Goal: Task Accomplishment & Management: Manage account settings

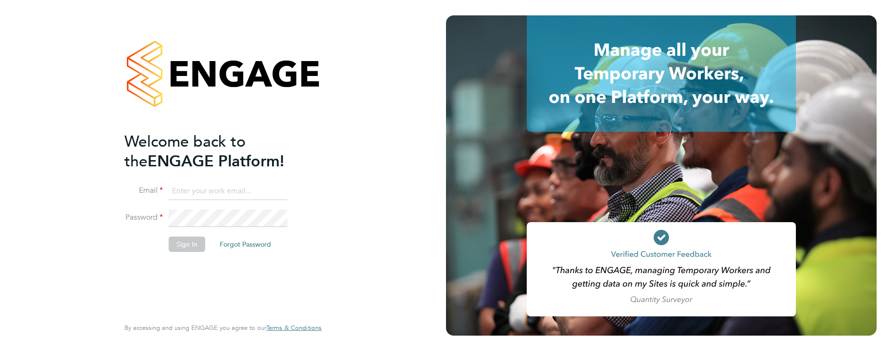
paste input "[EMAIL_ADDRESS][DOMAIN_NAME]"
type input "[EMAIL_ADDRESS][DOMAIN_NAME]"
click at [191, 236] on button "Sign In" at bounding box center [187, 243] width 37 height 15
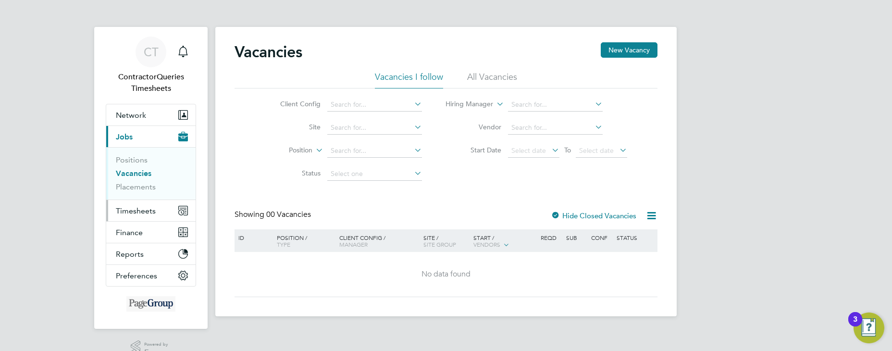
click at [143, 210] on span "Timesheets" at bounding box center [136, 210] width 40 height 9
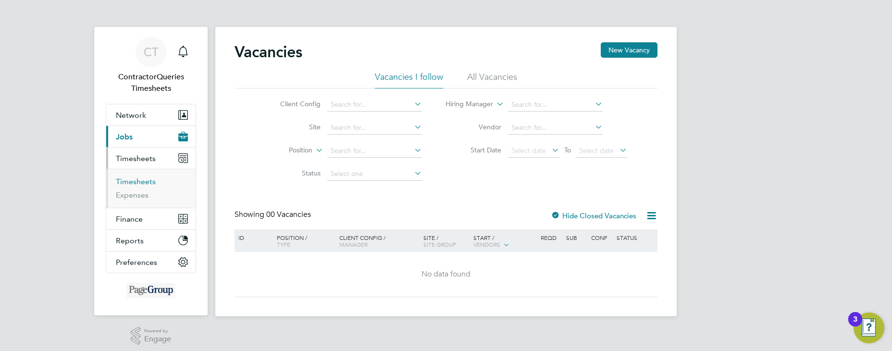
click at [149, 184] on link "Timesheets" at bounding box center [136, 181] width 40 height 9
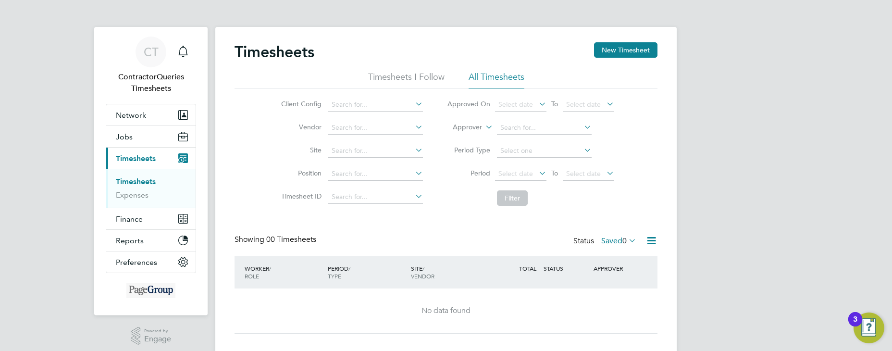
click at [498, 78] on li "All Timesheets" at bounding box center [496, 79] width 56 height 17
click at [532, 171] on span "Select date" at bounding box center [520, 174] width 51 height 13
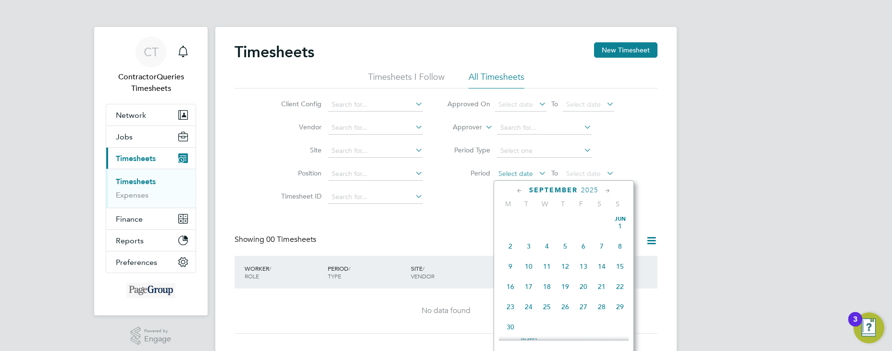
scroll to position [291, 0]
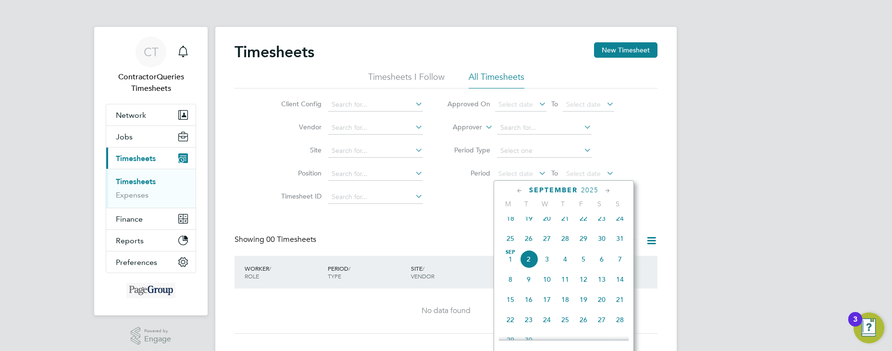
click at [525, 243] on span "26" at bounding box center [528, 238] width 18 height 18
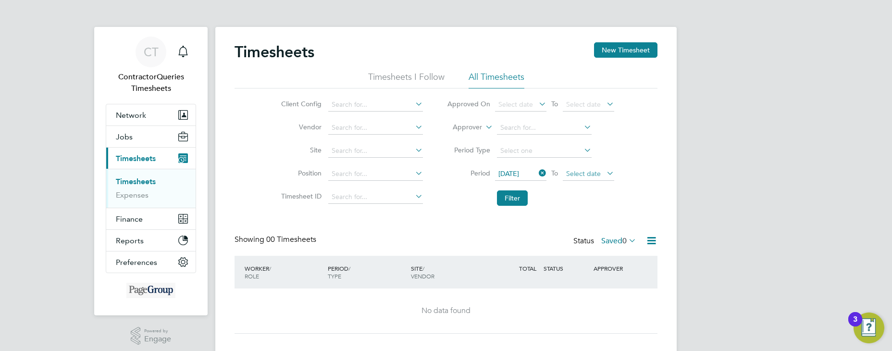
click at [589, 170] on span "Select date" at bounding box center [583, 173] width 35 height 9
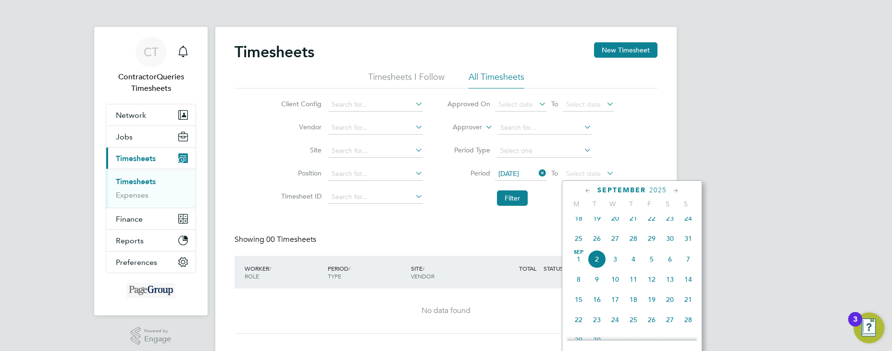
click at [596, 268] on span "2" at bounding box center [597, 259] width 18 height 18
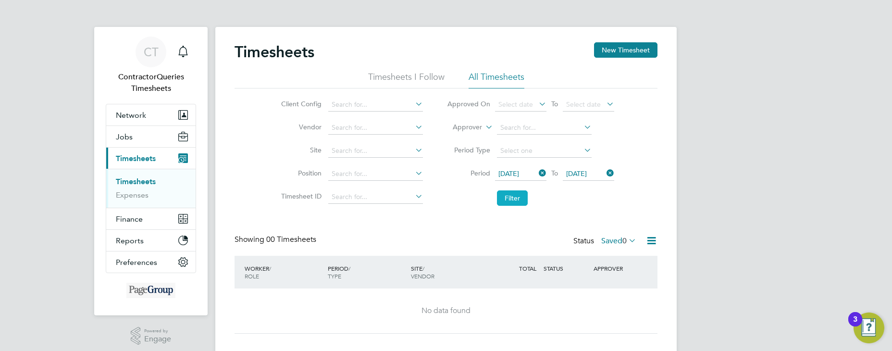
click at [518, 202] on button "Filter" at bounding box center [512, 197] width 31 height 15
click at [616, 237] on label "Saved 0" at bounding box center [618, 241] width 35 height 10
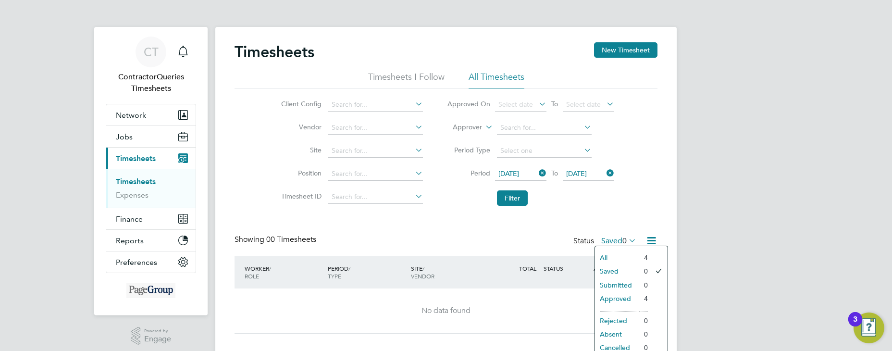
click at [621, 299] on li "Approved" at bounding box center [617, 298] width 44 height 13
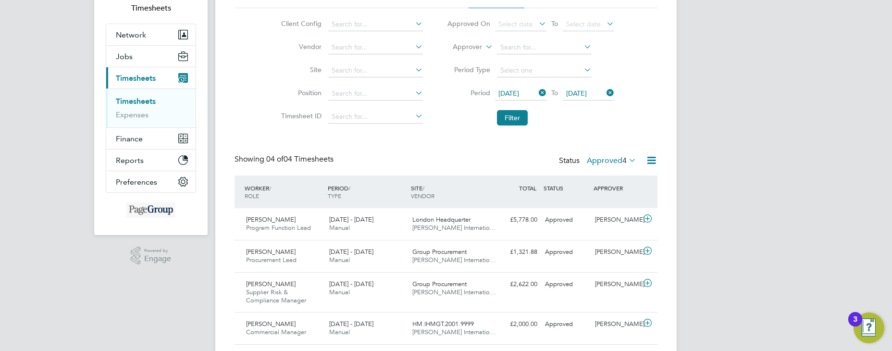
scroll to position [109, 0]
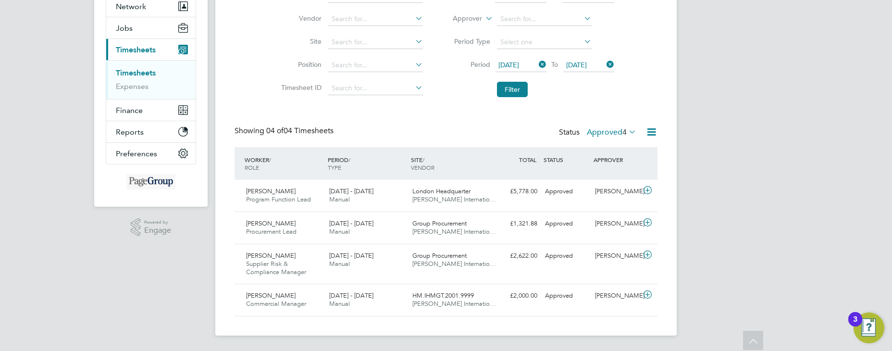
click at [519, 61] on span "[DATE]" at bounding box center [508, 65] width 21 height 9
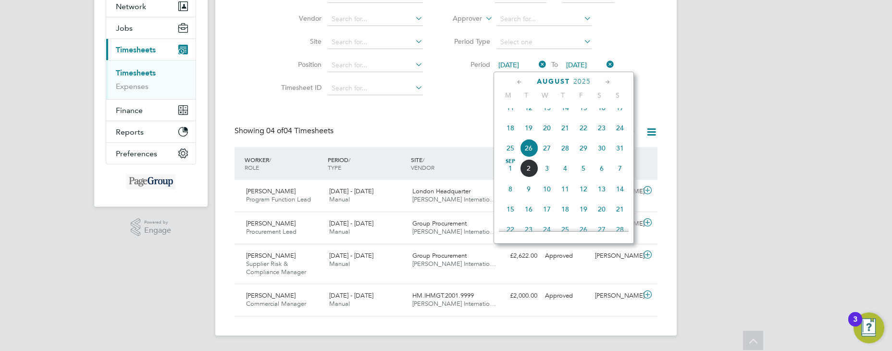
click at [519, 82] on icon at bounding box center [519, 82] width 9 height 11
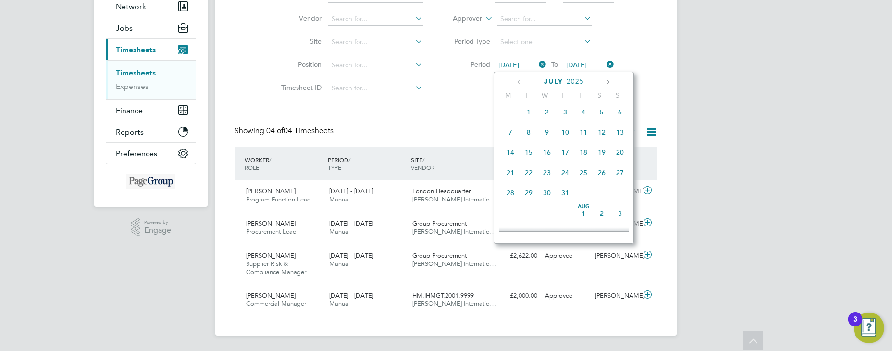
click at [605, 81] on icon at bounding box center [607, 82] width 9 height 11
click at [508, 139] on span "4" at bounding box center [510, 130] width 18 height 18
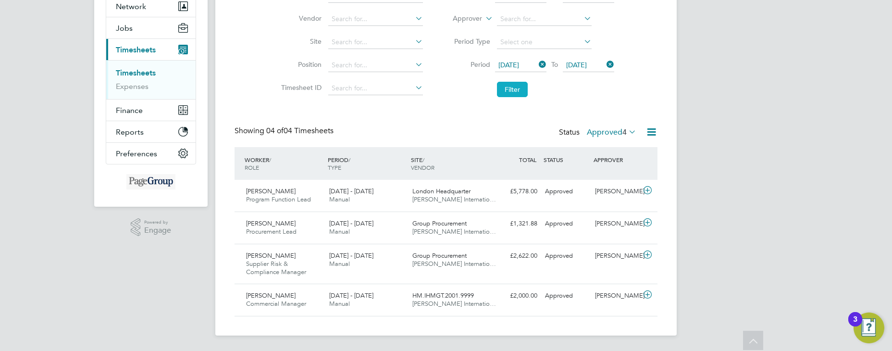
click at [515, 91] on button "Filter" at bounding box center [512, 89] width 31 height 15
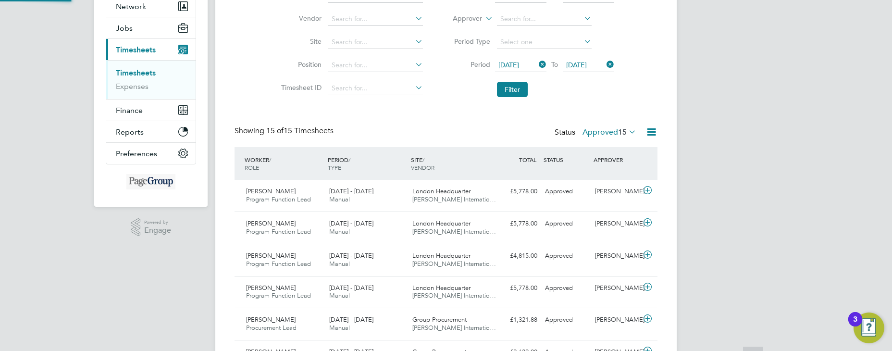
scroll to position [25, 84]
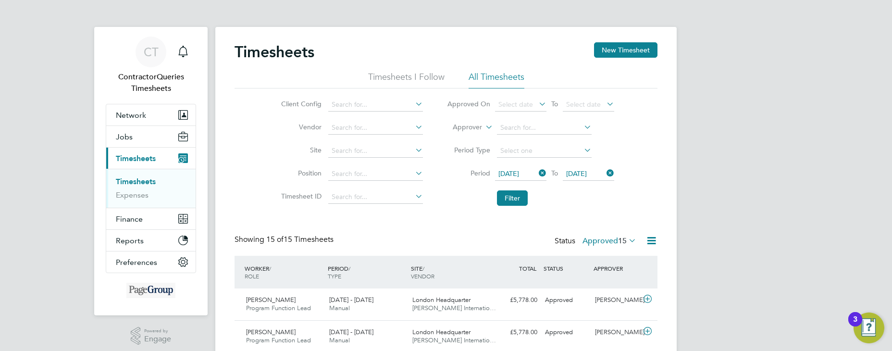
click at [649, 243] on icon at bounding box center [651, 240] width 12 height 12
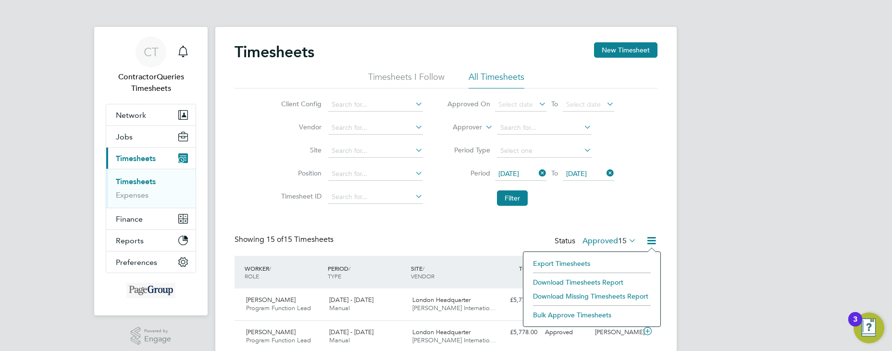
click at [561, 265] on li "Export Timesheets" at bounding box center [591, 263] width 127 height 13
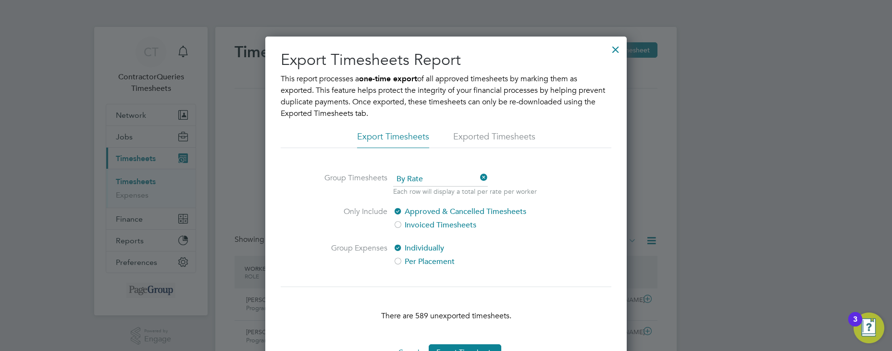
click at [615, 52] on div at bounding box center [615, 46] width 17 height 17
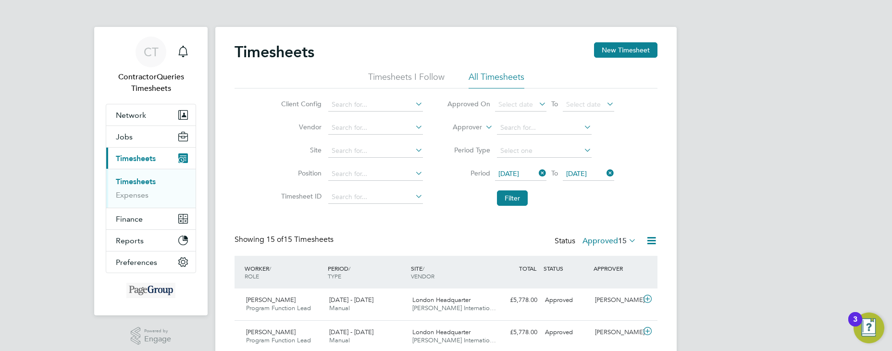
click at [652, 239] on icon at bounding box center [651, 240] width 12 height 12
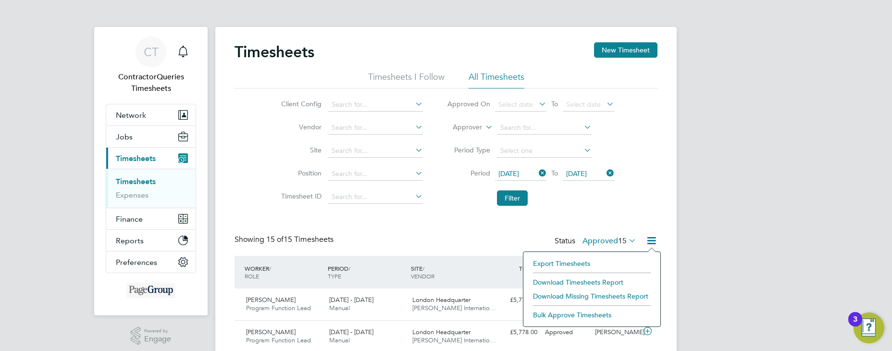
click at [567, 281] on li "Download Timesheets Report" at bounding box center [591, 281] width 127 height 13
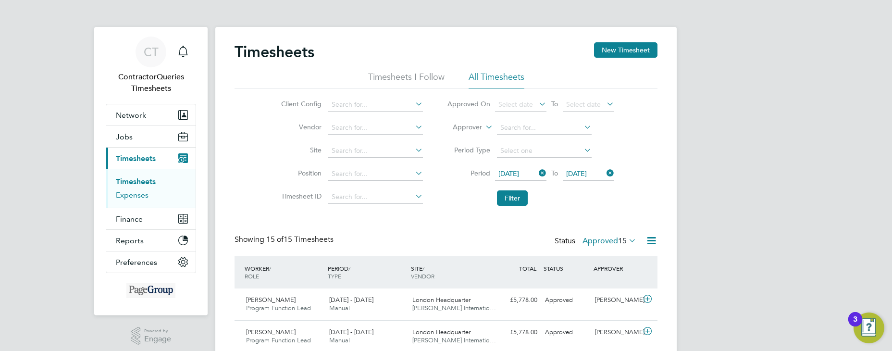
click at [137, 196] on link "Expenses" at bounding box center [132, 194] width 33 height 9
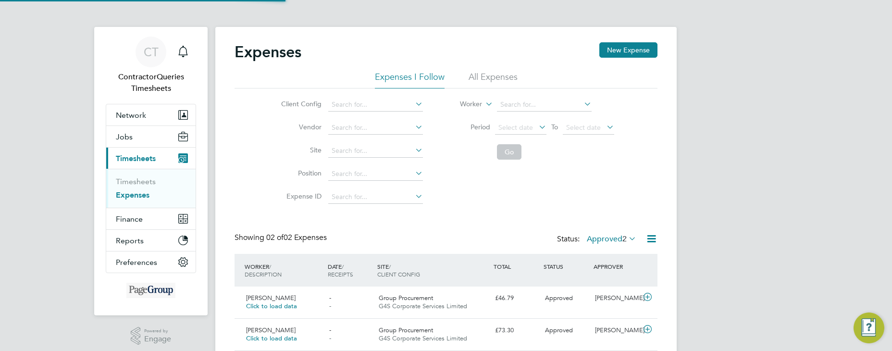
scroll to position [25, 117]
click at [504, 74] on li "All Expenses" at bounding box center [492, 79] width 49 height 17
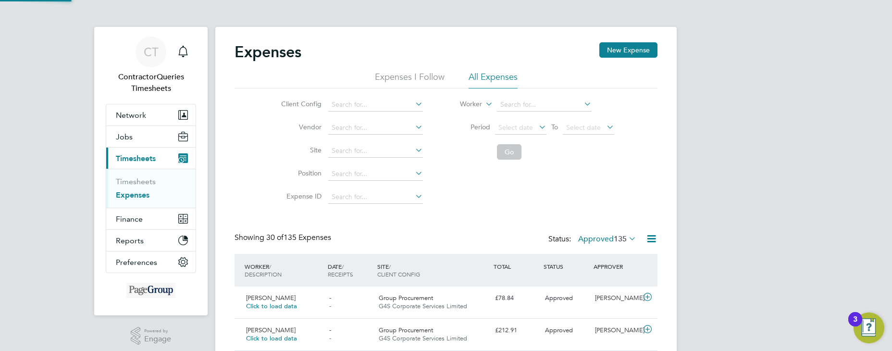
scroll to position [25, 84]
click at [526, 129] on span "Select date" at bounding box center [515, 127] width 35 height 9
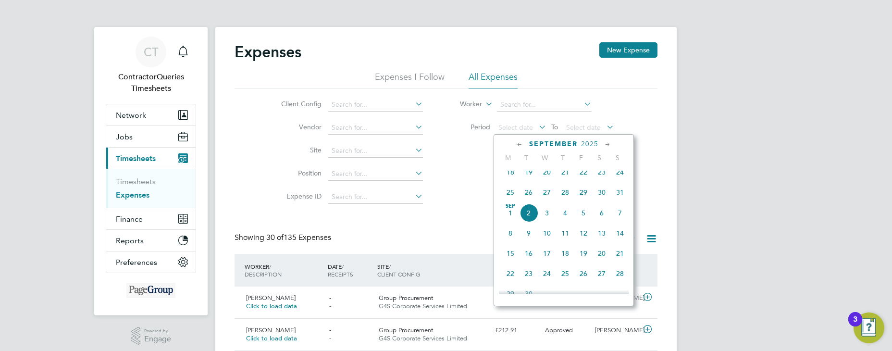
click at [521, 142] on icon at bounding box center [519, 144] width 9 height 11
click at [582, 180] on span "[DATE]" at bounding box center [583, 174] width 18 height 18
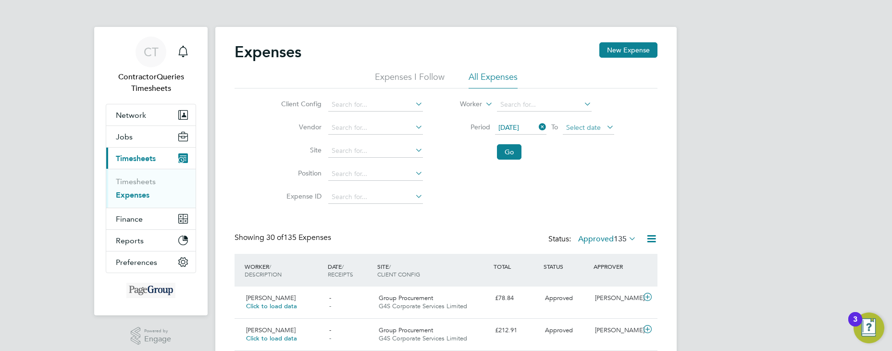
click at [590, 127] on span "Select date" at bounding box center [583, 127] width 35 height 9
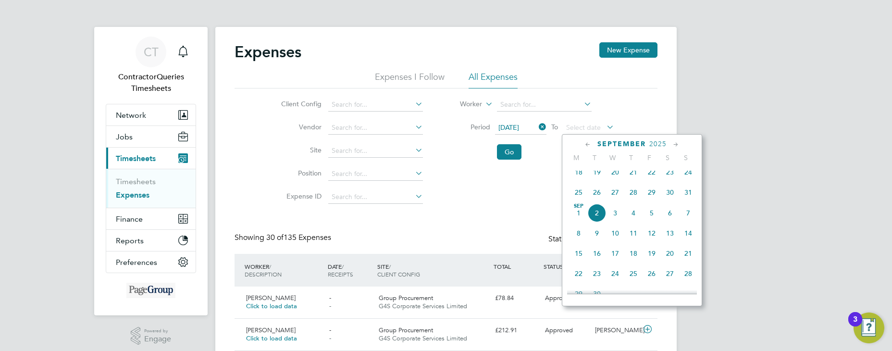
click at [597, 221] on span "2" at bounding box center [597, 213] width 18 height 18
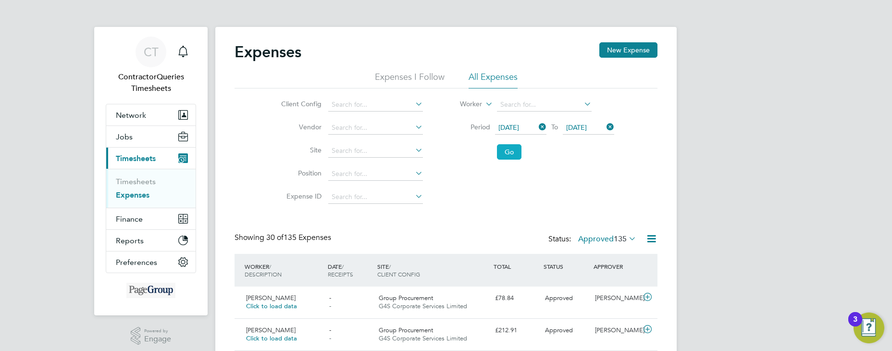
click at [505, 154] on button "Go" at bounding box center [509, 151] width 25 height 15
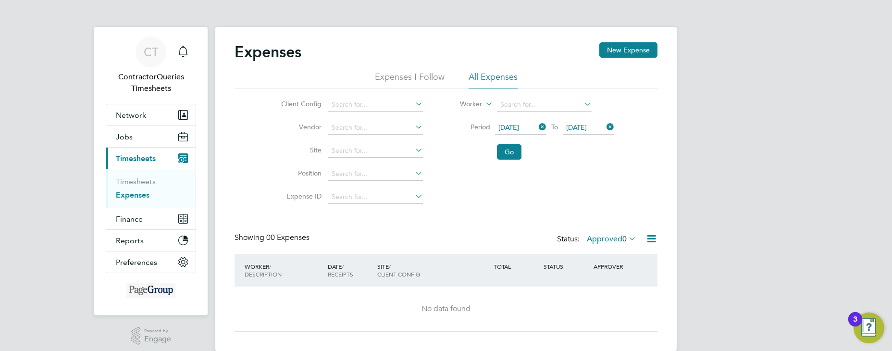
click at [519, 127] on span "[DATE]" at bounding box center [508, 127] width 21 height 9
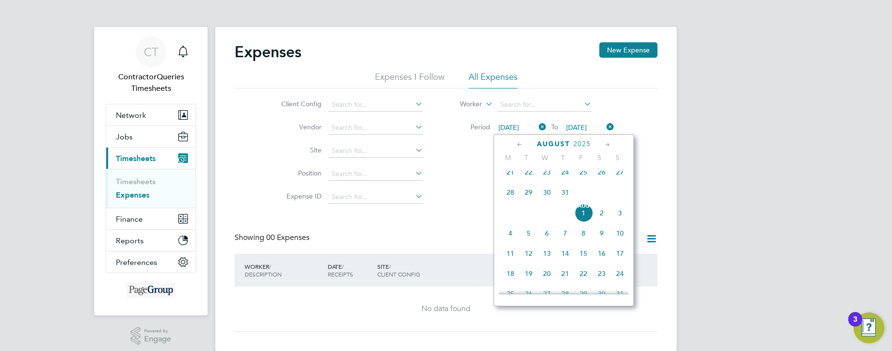
click at [521, 145] on icon at bounding box center [519, 144] width 9 height 11
click at [527, 180] on span "[DATE]" at bounding box center [528, 174] width 18 height 18
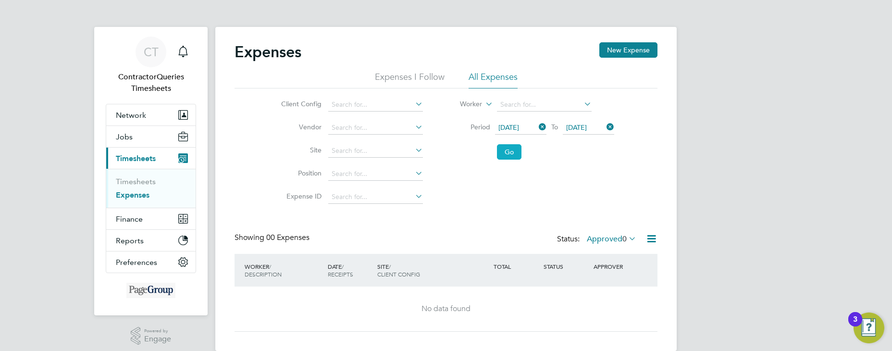
click at [502, 154] on button "Go" at bounding box center [509, 151] width 25 height 15
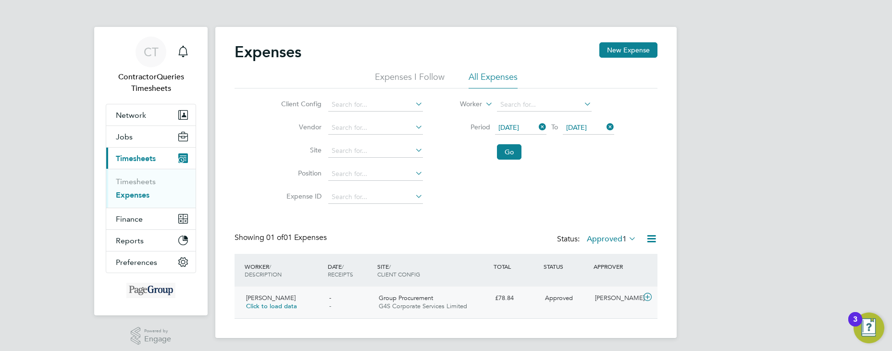
click at [270, 306] on span "Click to load data" at bounding box center [271, 306] width 51 height 8
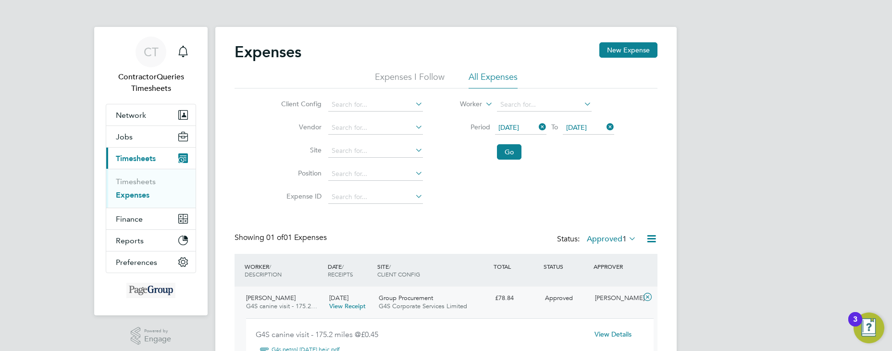
click at [601, 240] on label "Approved 1" at bounding box center [611, 239] width 49 height 10
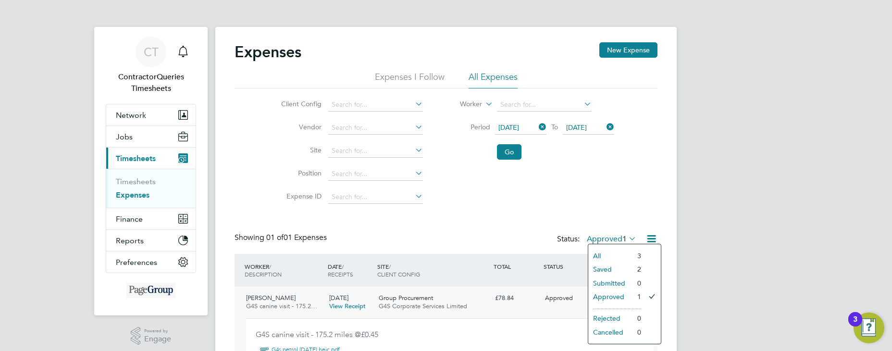
click at [606, 269] on li "Saved" at bounding box center [610, 268] width 44 height 13
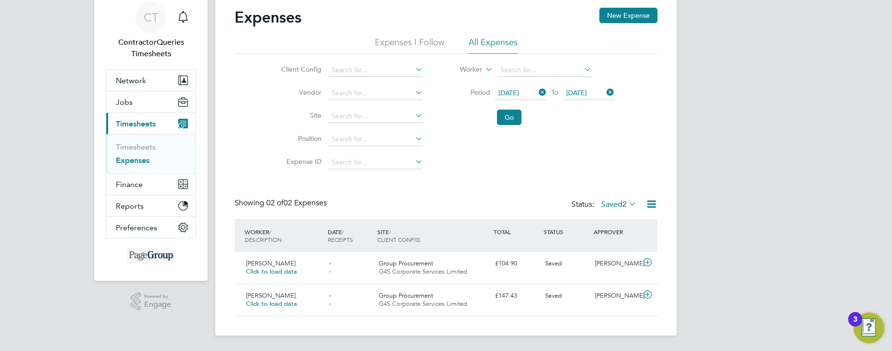
click at [604, 204] on label "Saved 2" at bounding box center [618, 204] width 35 height 10
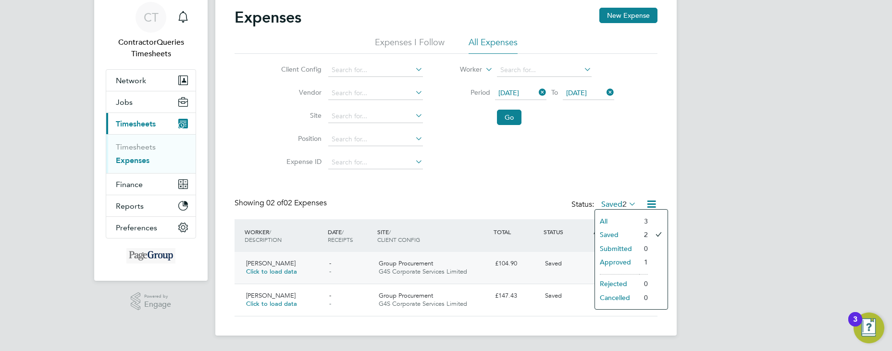
click at [259, 273] on span "Click to load data" at bounding box center [271, 271] width 51 height 8
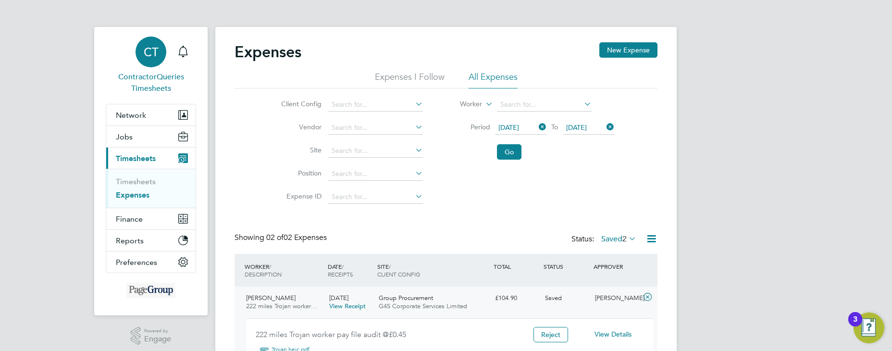
click at [144, 46] on span "CT" at bounding box center [151, 52] width 15 height 12
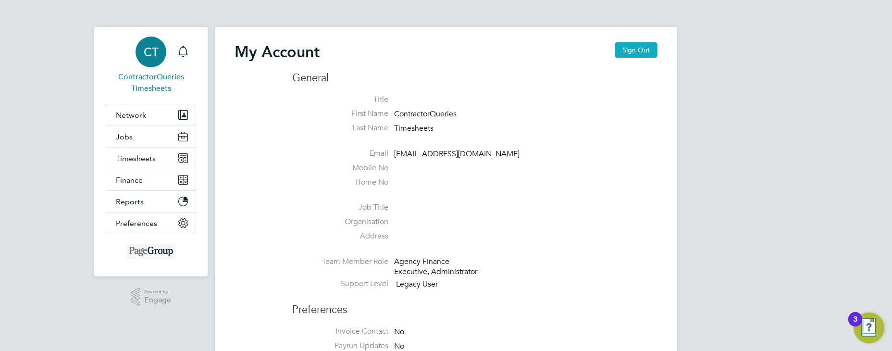
click at [636, 47] on button "Sign Out" at bounding box center [636, 49] width 43 height 15
